Goal: Information Seeking & Learning: Learn about a topic

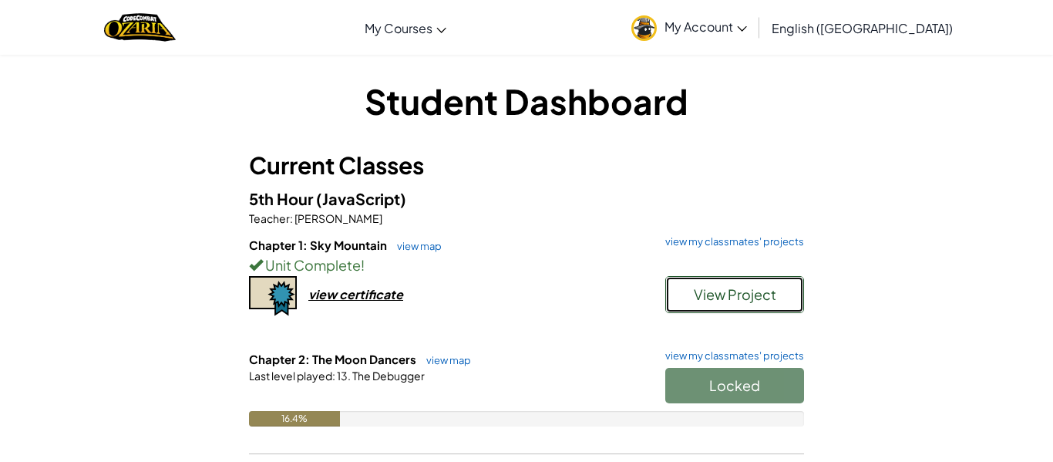
click at [675, 284] on button "View Project" at bounding box center [734, 294] width 139 height 37
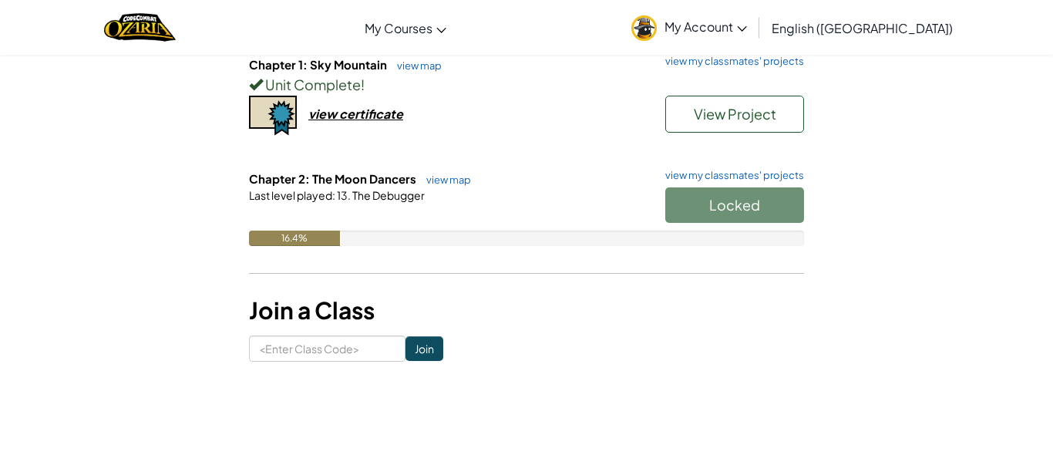
scroll to position [173, 0]
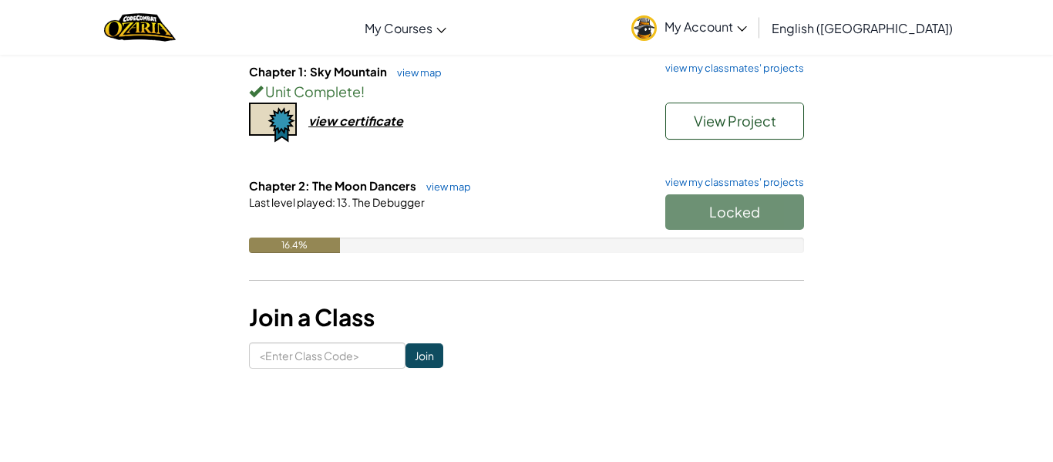
click at [732, 74] on h6 "Chapter 1: Sky Mountain view map view my classmates' projects" at bounding box center [526, 71] width 555 height 17
